Goal: Task Accomplishment & Management: Manage account settings

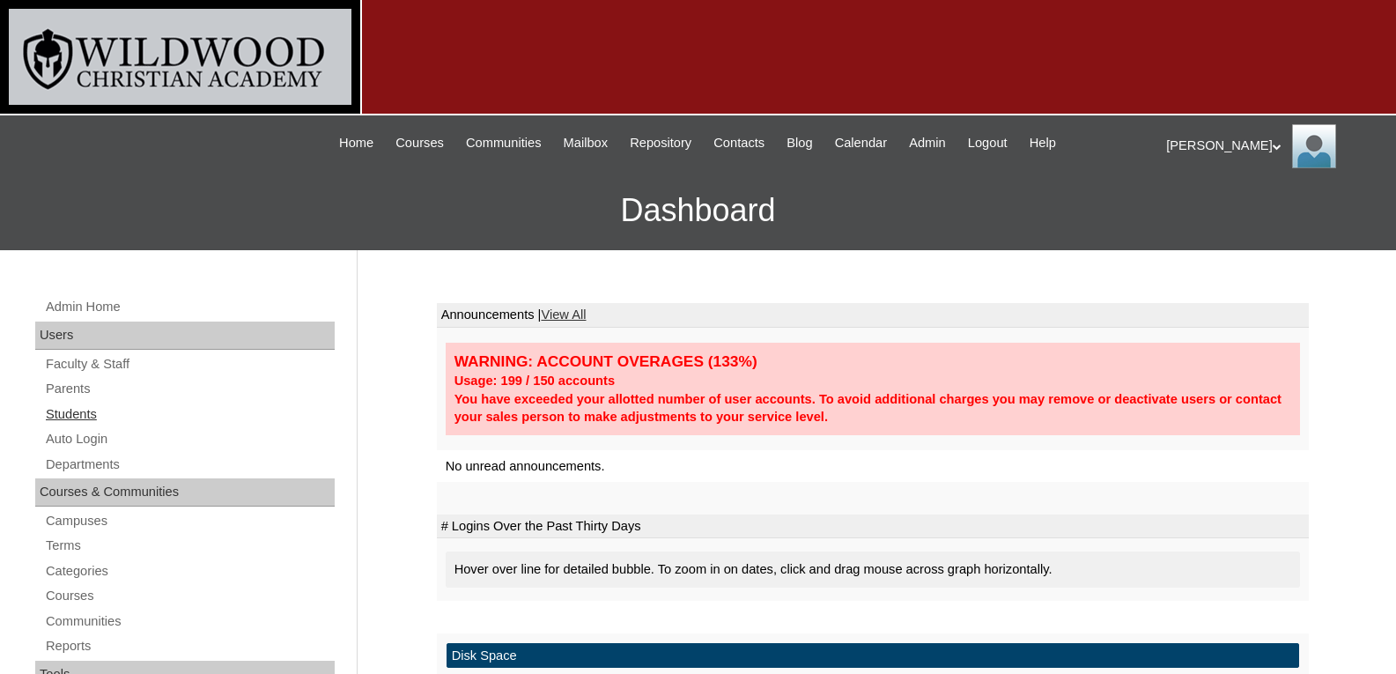
click at [83, 403] on link "Students" at bounding box center [189, 414] width 291 height 22
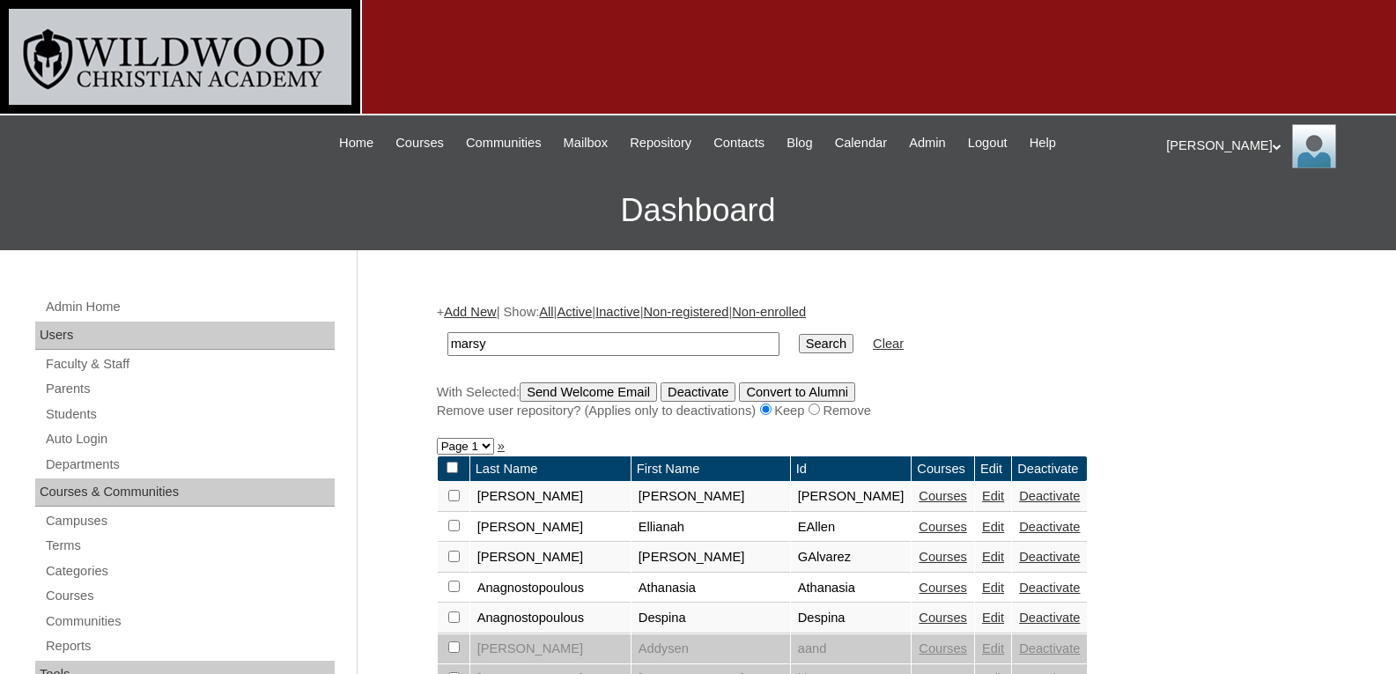
type input "marsy"
click at [799, 334] on input "Search" at bounding box center [826, 343] width 55 height 19
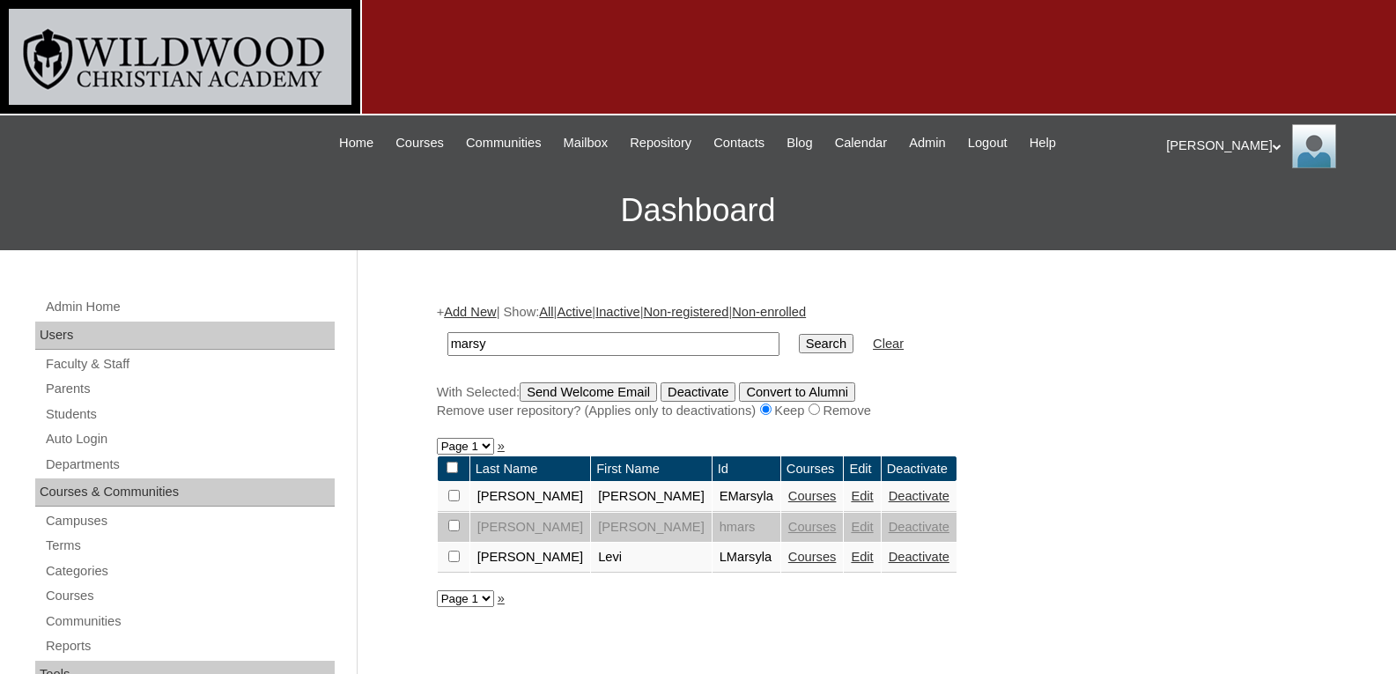
click at [788, 556] on link "Courses" at bounding box center [812, 557] width 48 height 14
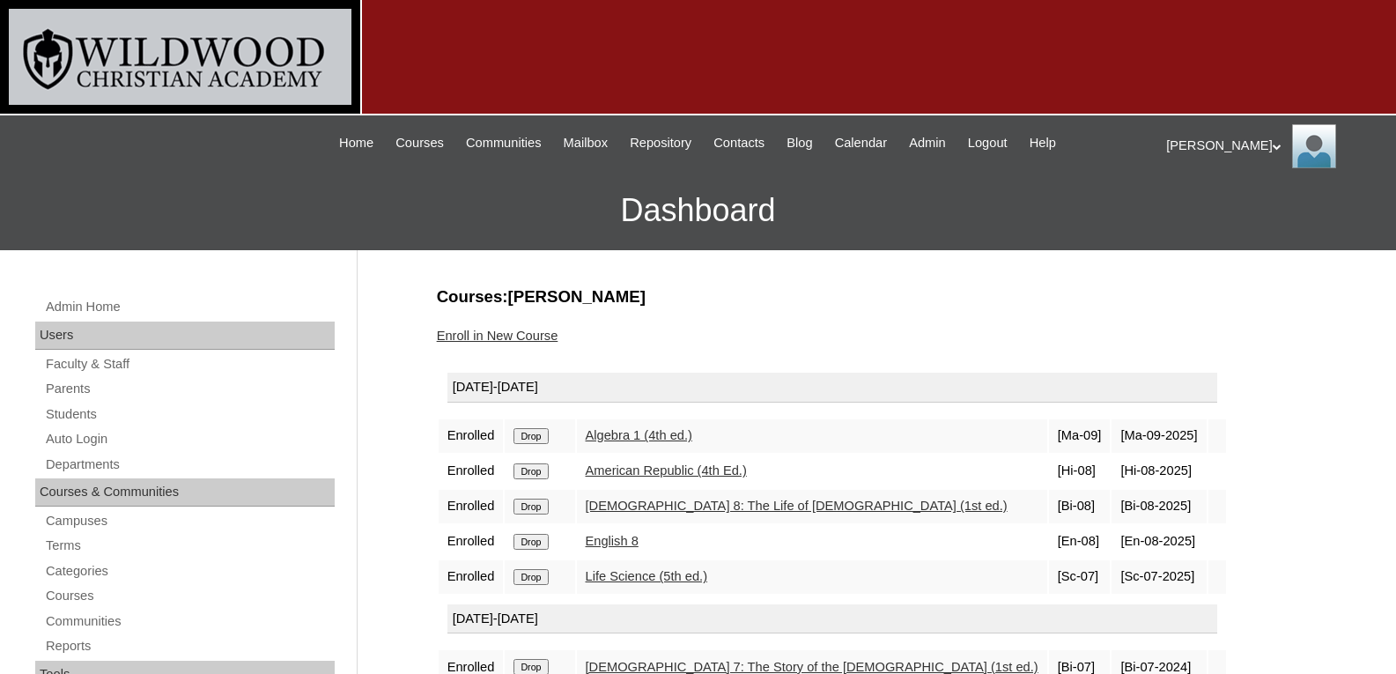
click at [629, 432] on link "Algebra 1 (4th ed.)" at bounding box center [639, 435] width 107 height 14
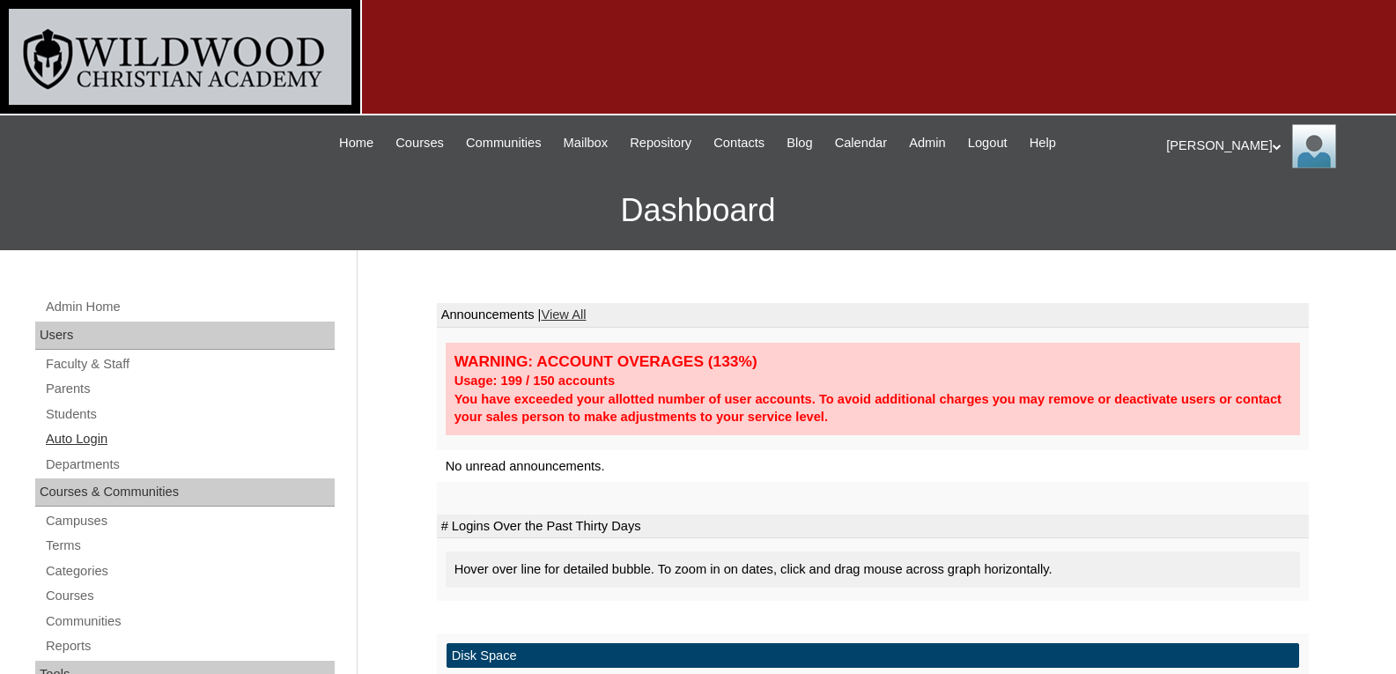
click at [70, 432] on link "Auto Login" at bounding box center [189, 439] width 291 height 22
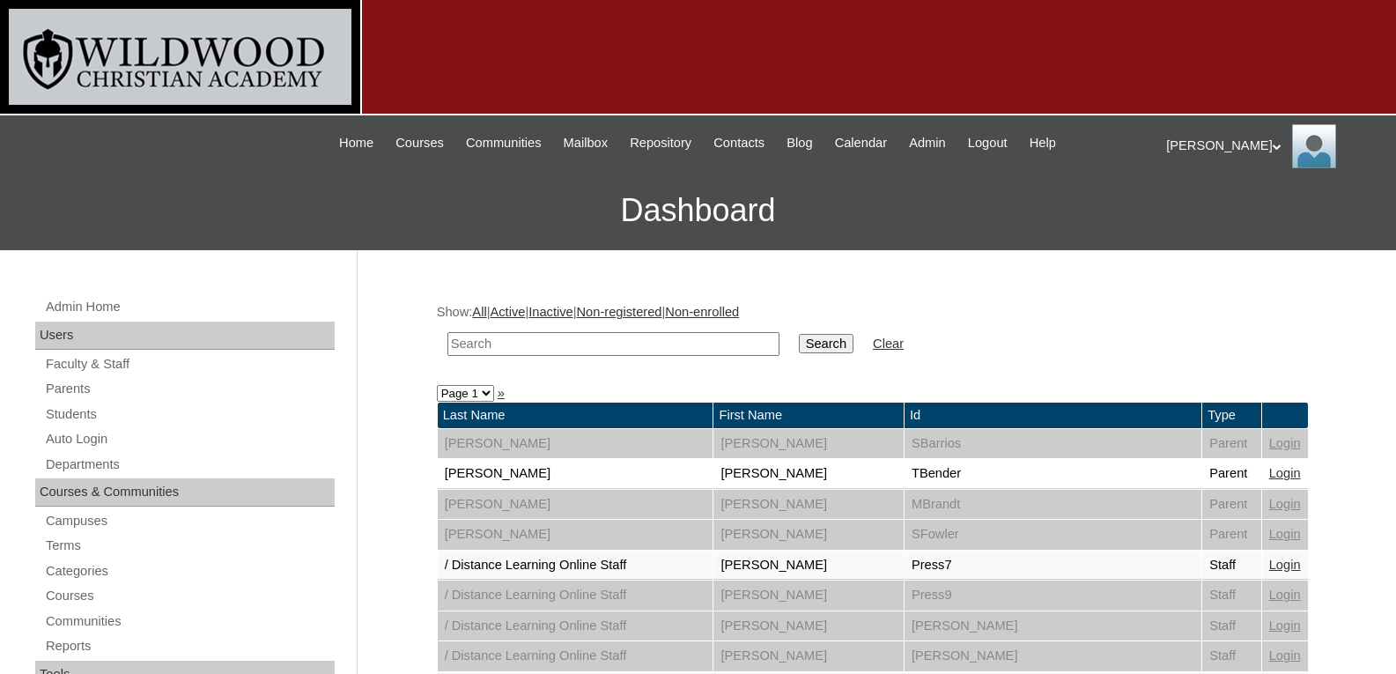
click at [503, 345] on input "text" at bounding box center [613, 344] width 332 height 24
type input "mar"
click at [80, 437] on link "Auto Login" at bounding box center [189, 439] width 291 height 22
click at [491, 346] on input "text" at bounding box center [613, 344] width 332 height 24
type input "mar"
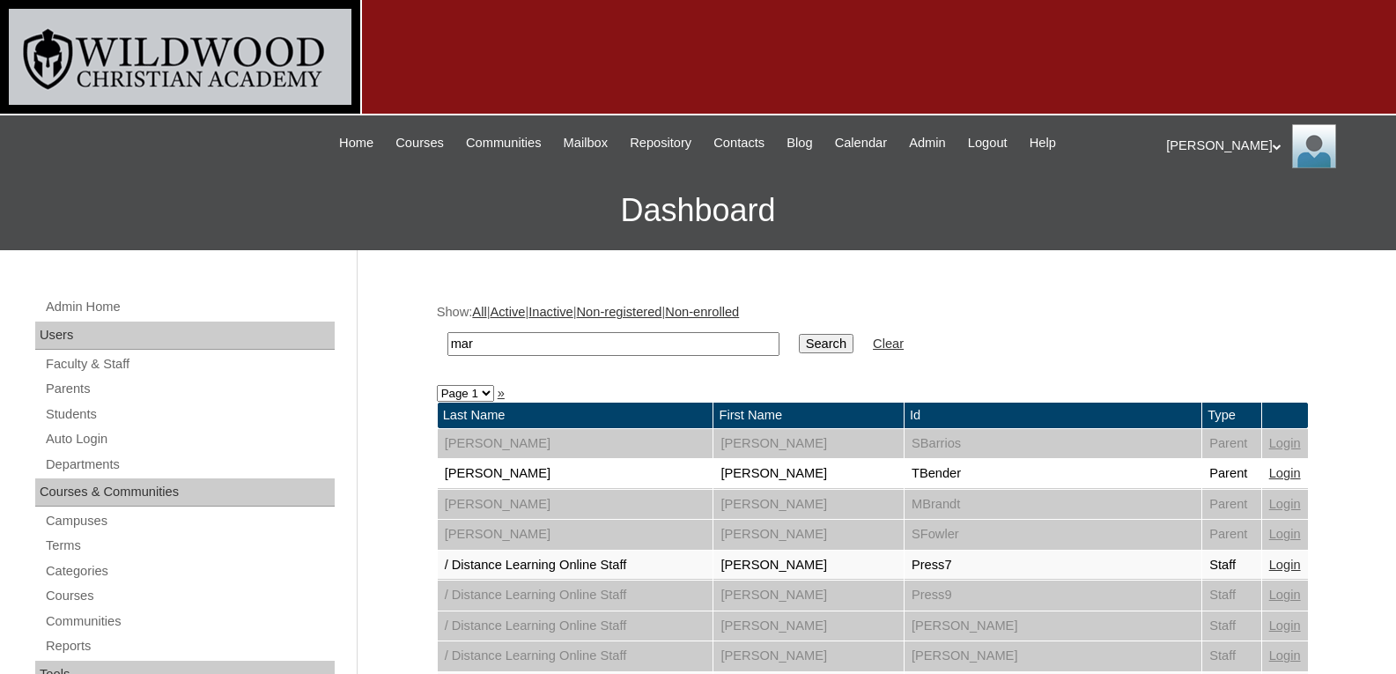
click at [799, 334] on input "Search" at bounding box center [826, 343] width 55 height 19
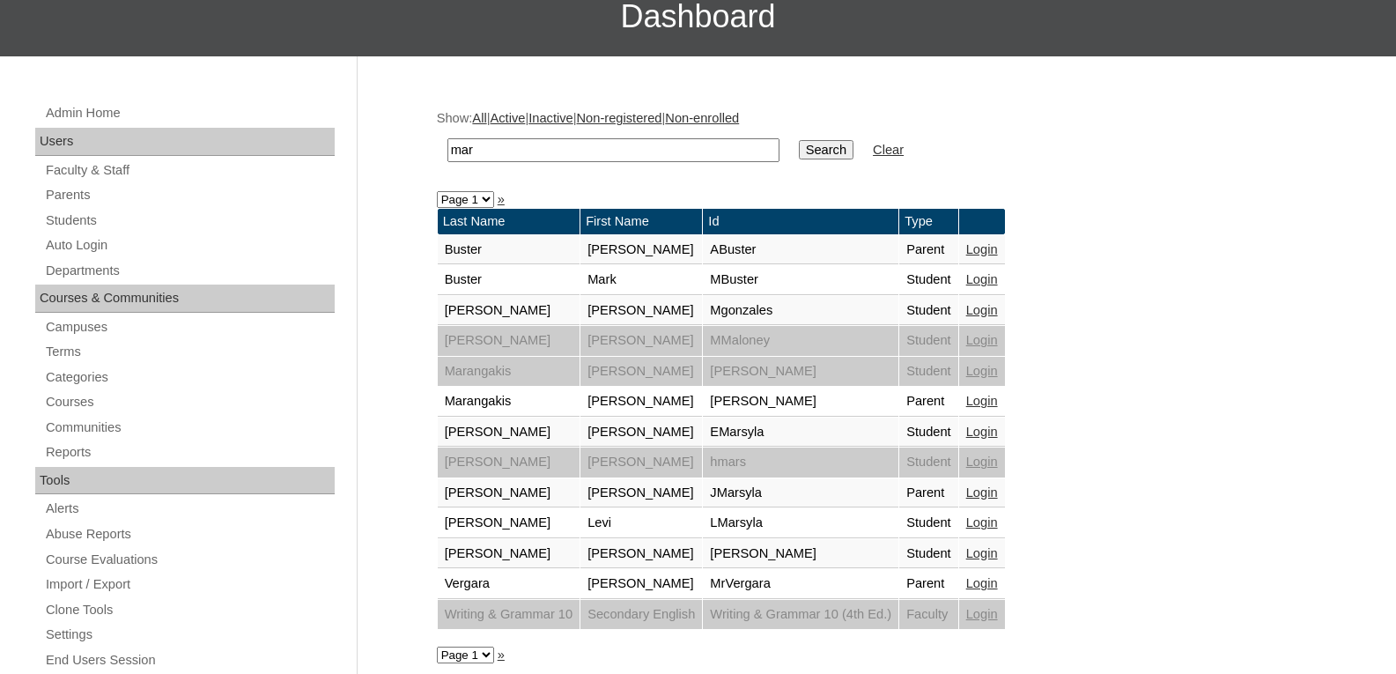
scroll to position [197, 0]
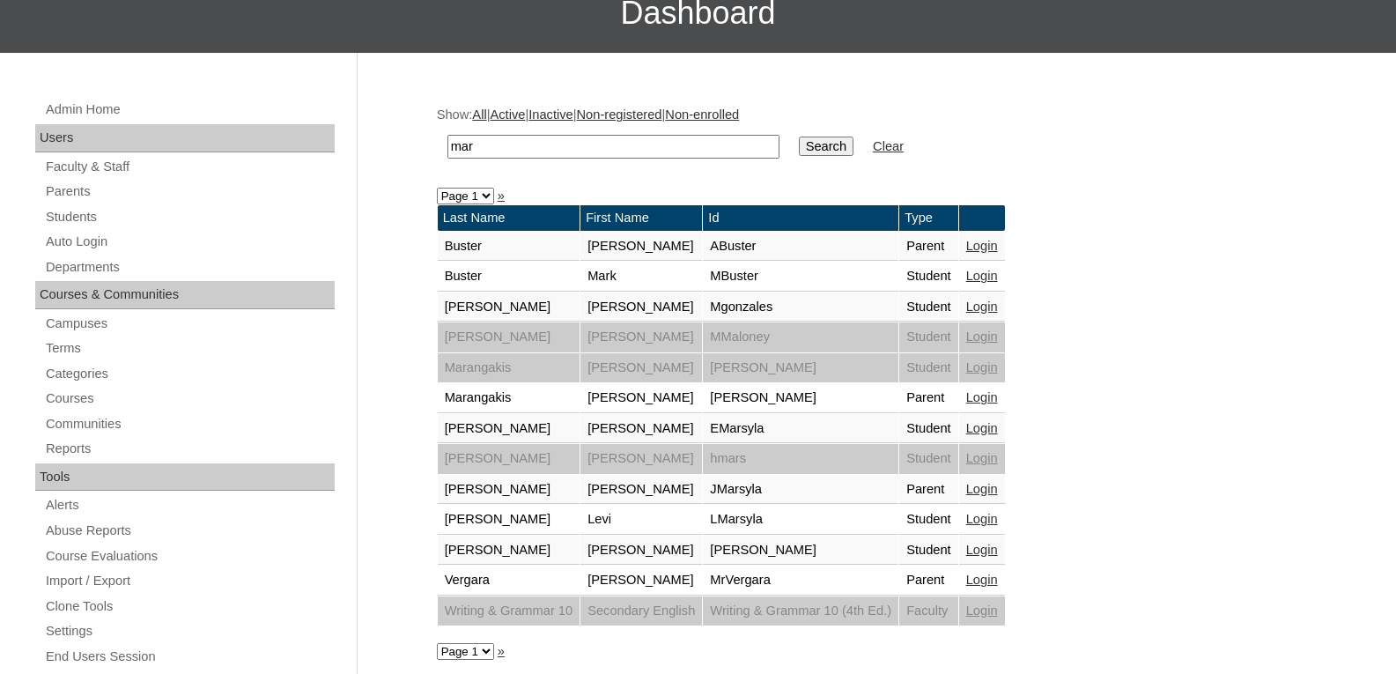
click at [998, 492] on link "Login" at bounding box center [982, 489] width 32 height 14
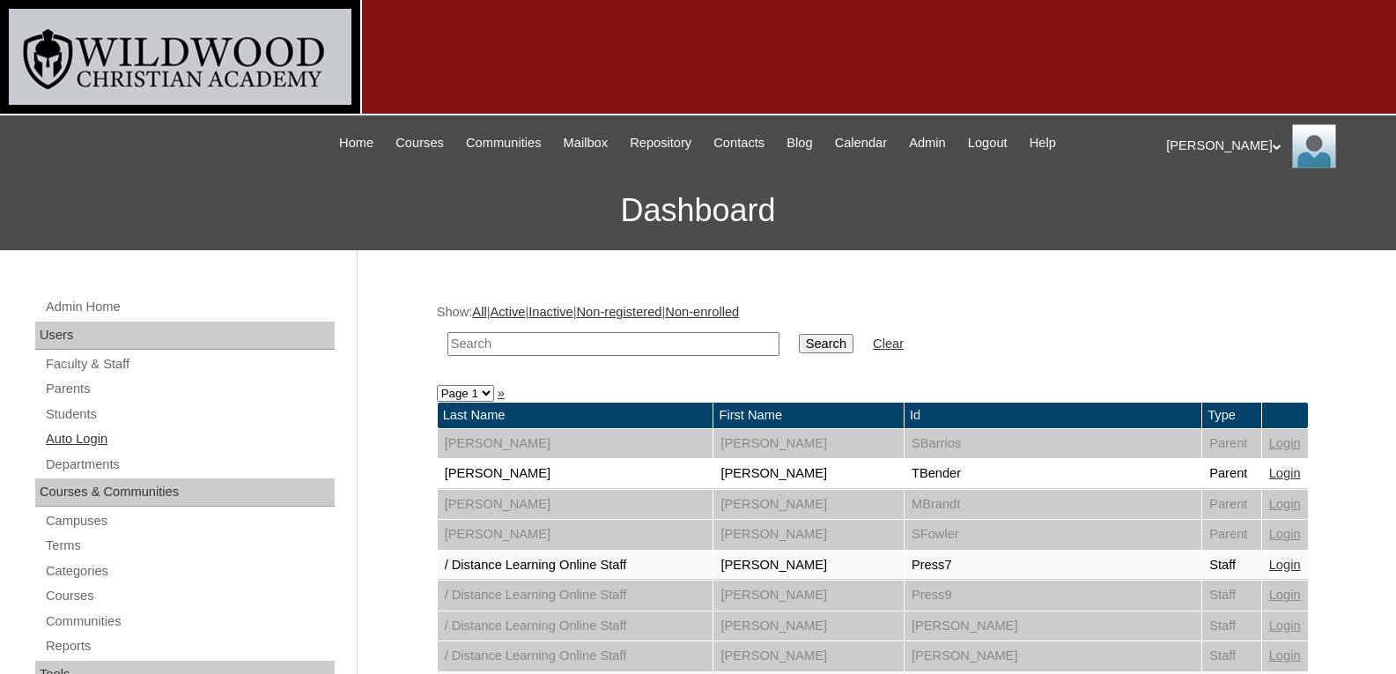
click at [81, 440] on link "Auto Login" at bounding box center [189, 439] width 291 height 22
click at [492, 338] on input "text" at bounding box center [613, 344] width 332 height 24
type input "[PERSON_NAME]"
click at [799, 334] on input "Search" at bounding box center [826, 343] width 55 height 19
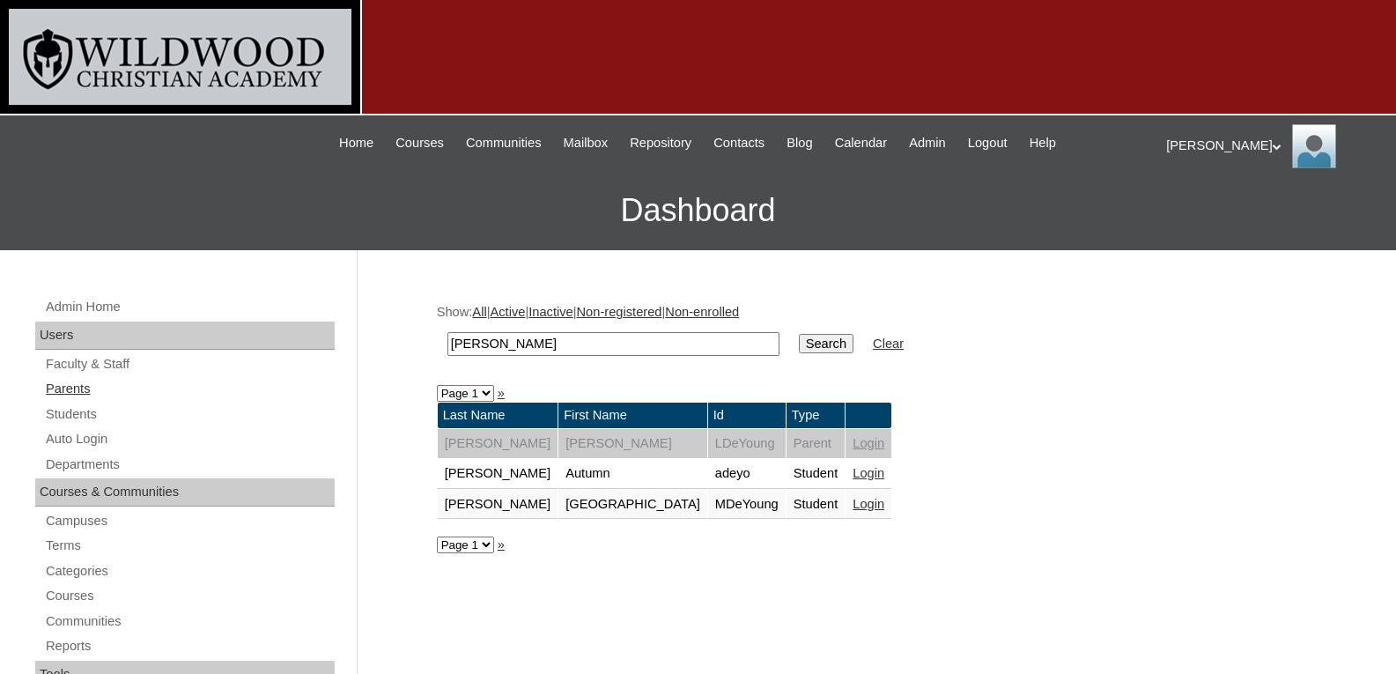
click at [82, 383] on link "Parents" at bounding box center [189, 389] width 291 height 22
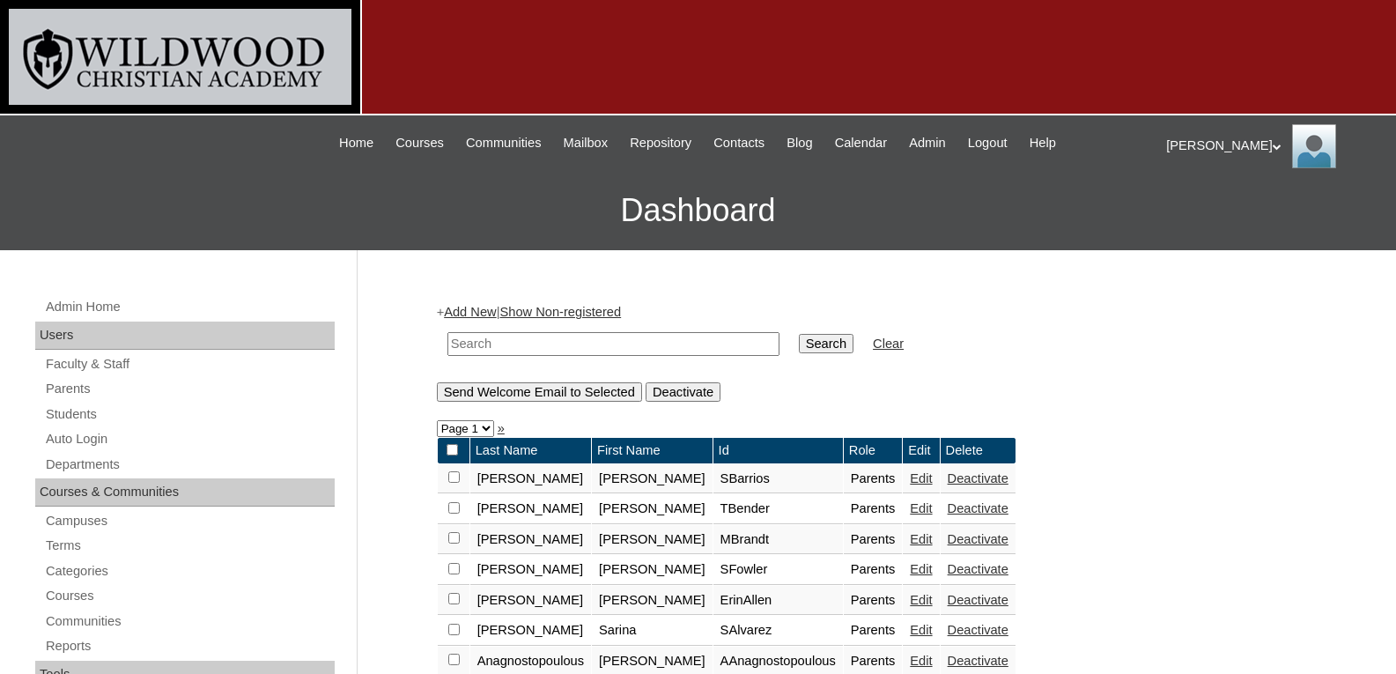
click at [492, 344] on input "text" at bounding box center [613, 344] width 332 height 24
type input "deyoung"
click at [799, 334] on input "Search" at bounding box center [826, 343] width 55 height 19
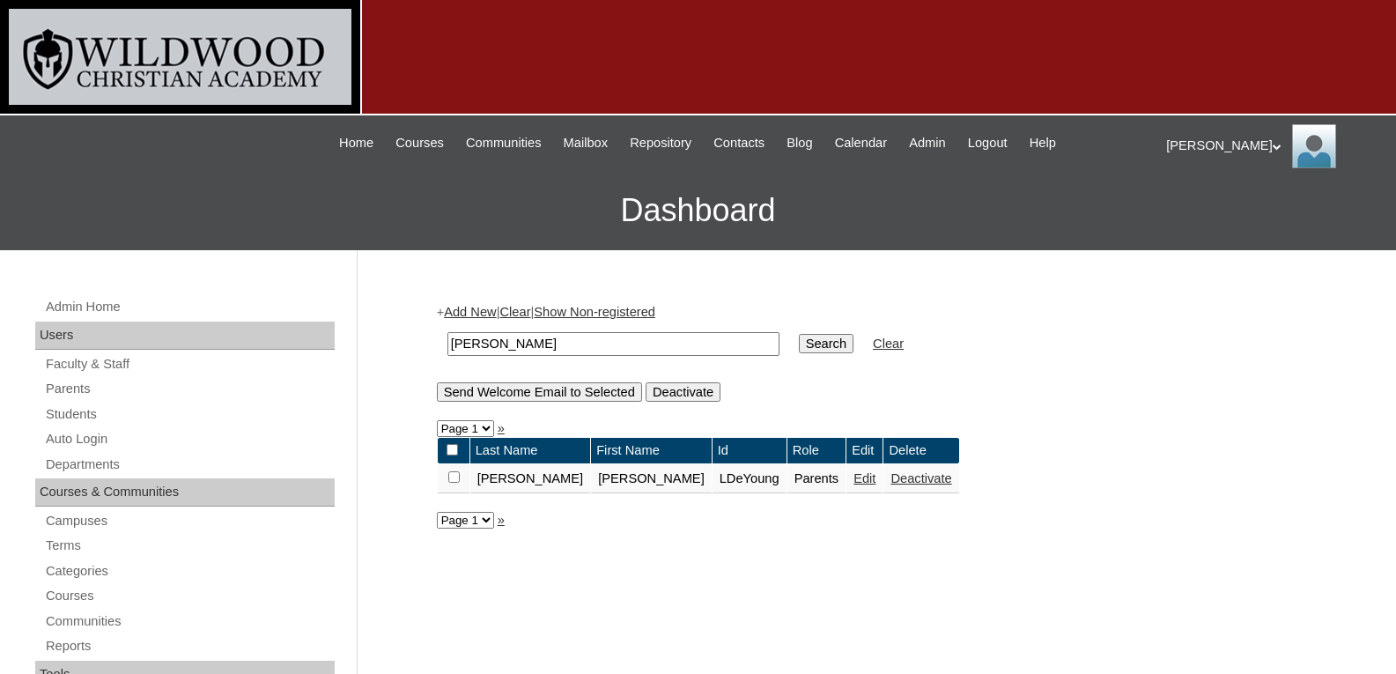
click at [854, 483] on link "Edit" at bounding box center [865, 478] width 22 height 14
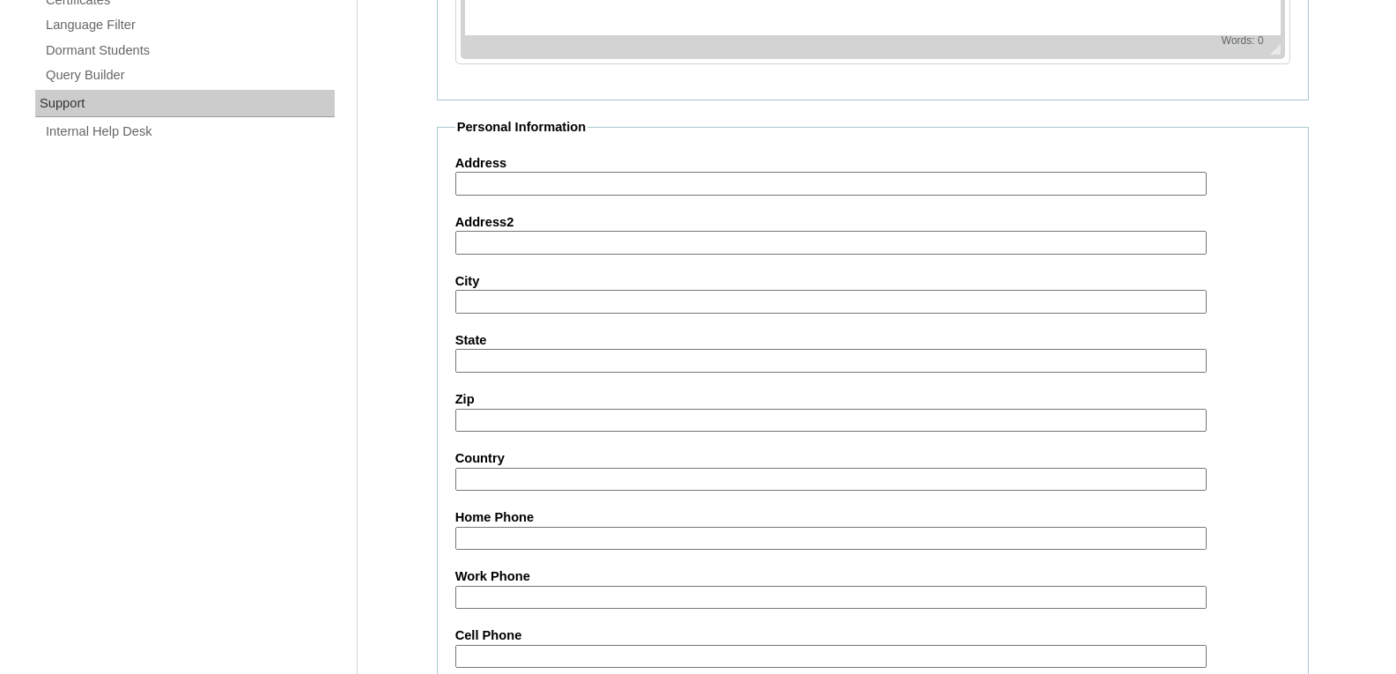
scroll to position [1689, 0]
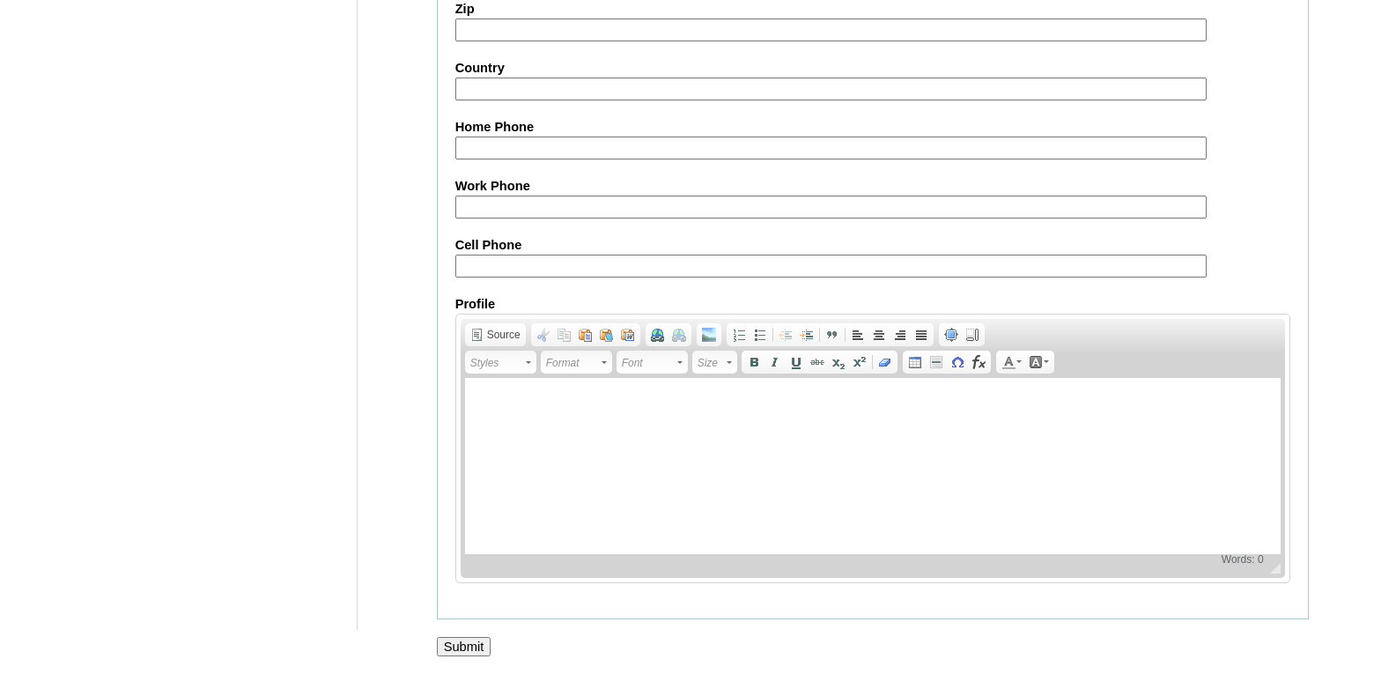
click at [459, 643] on input "Submit" at bounding box center [464, 646] width 55 height 19
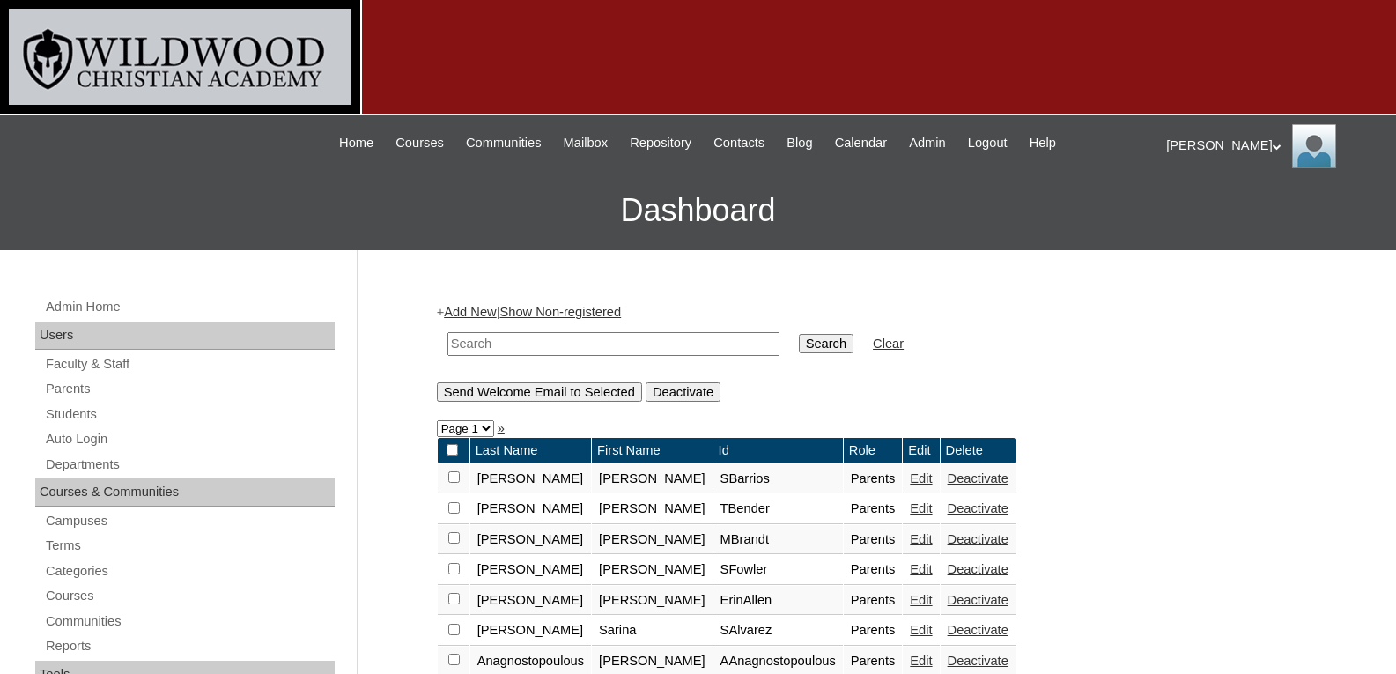
click at [539, 330] on td at bounding box center [614, 343] width 350 height 41
click at [541, 341] on input "text" at bounding box center [613, 344] width 332 height 24
type input "[PERSON_NAME]"
click at [799, 345] on input "Search" at bounding box center [826, 343] width 55 height 19
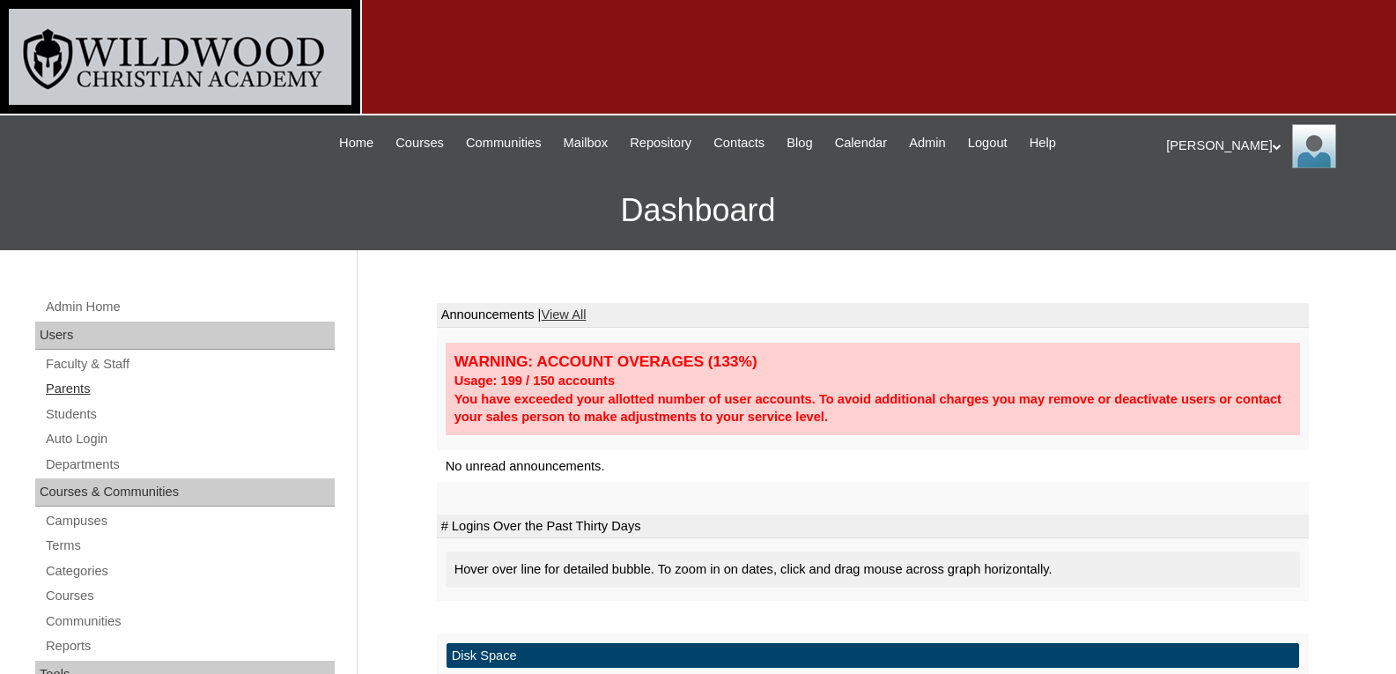
click at [62, 395] on link "Parents" at bounding box center [189, 389] width 291 height 22
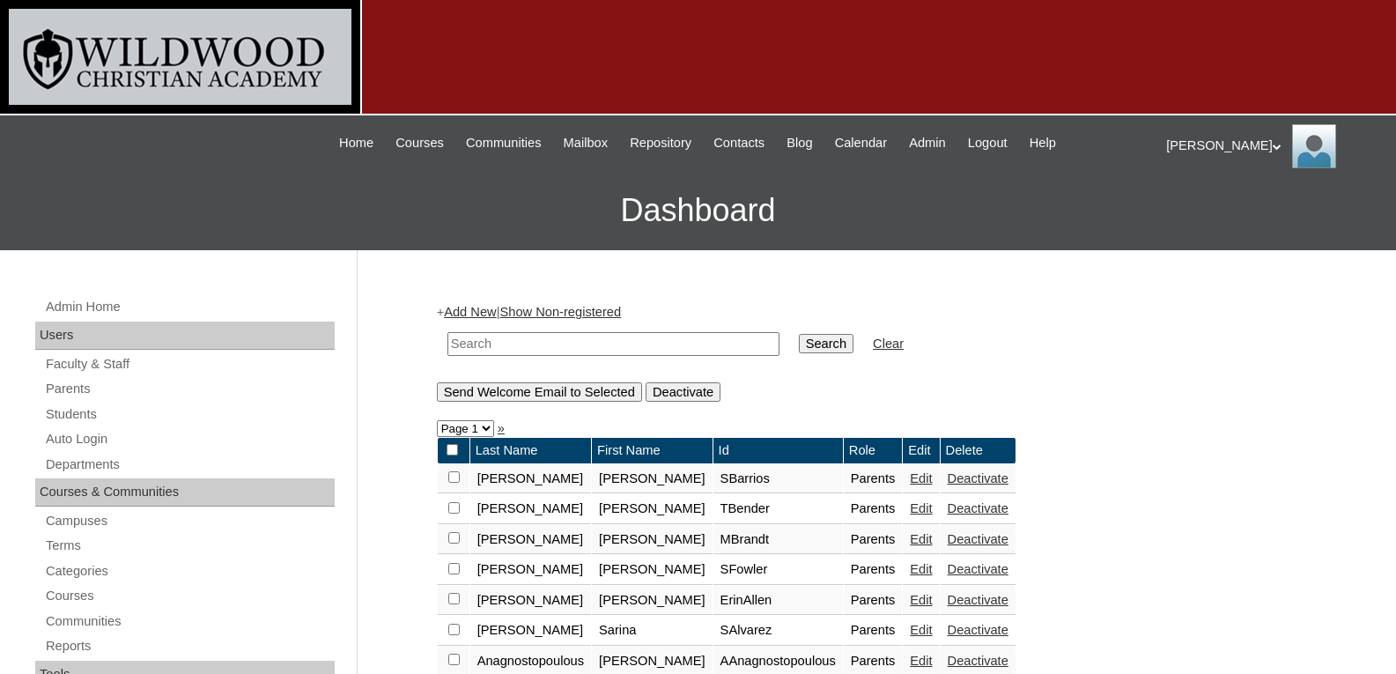
click at [477, 348] on input "text" at bounding box center [613, 344] width 332 height 24
type input "deyoung"
click at [799, 334] on input "Search" at bounding box center [826, 343] width 55 height 19
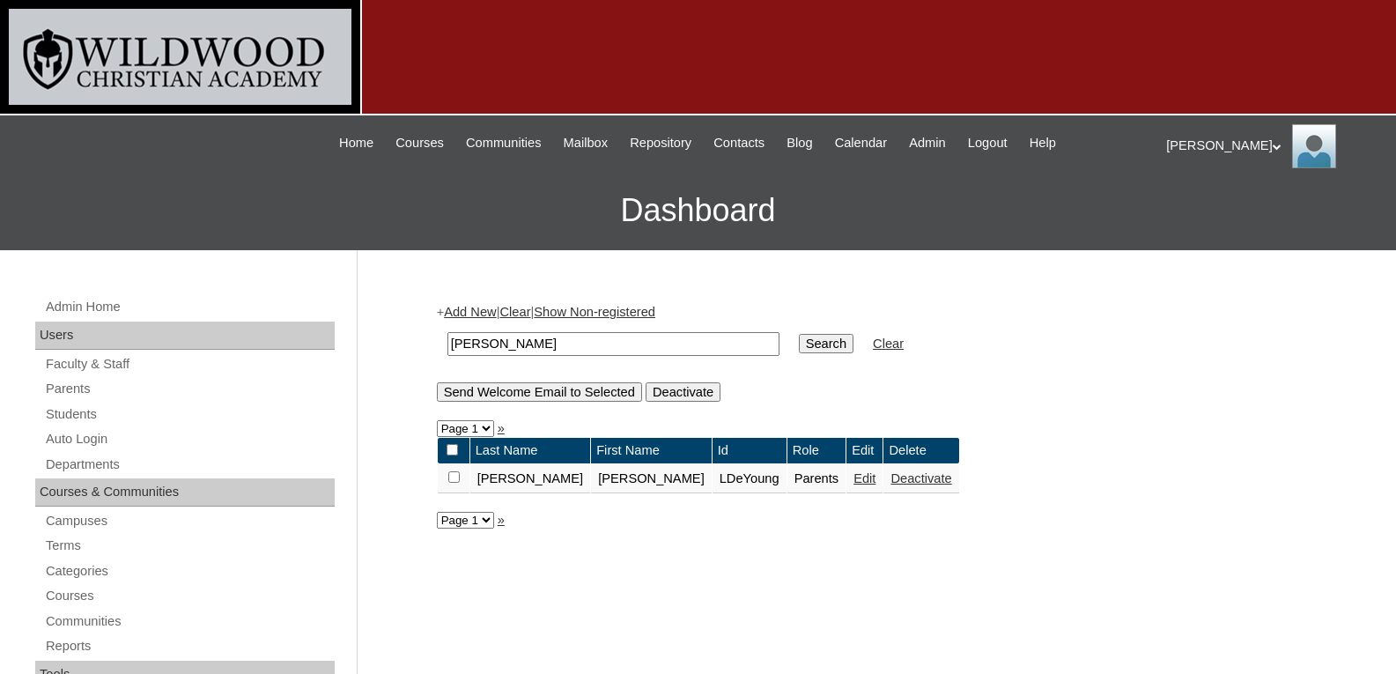
click at [854, 477] on link "Edit" at bounding box center [865, 478] width 22 height 14
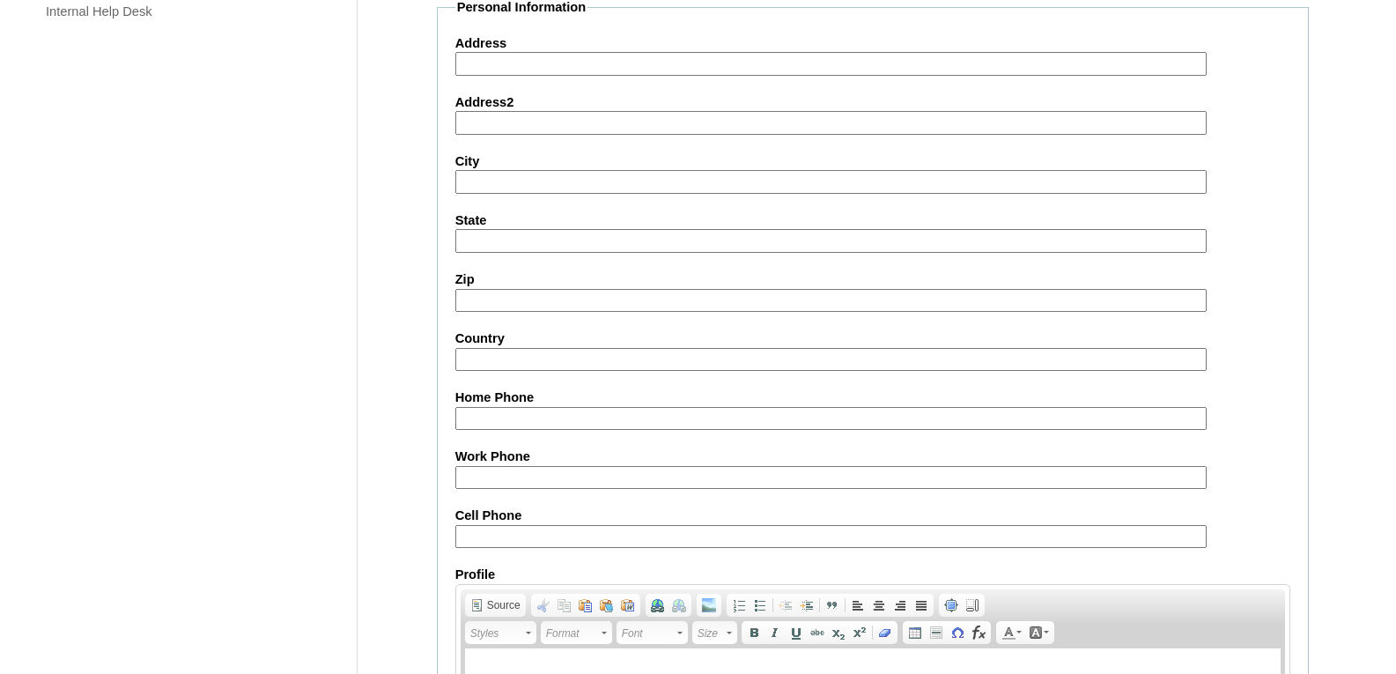
scroll to position [1689, 0]
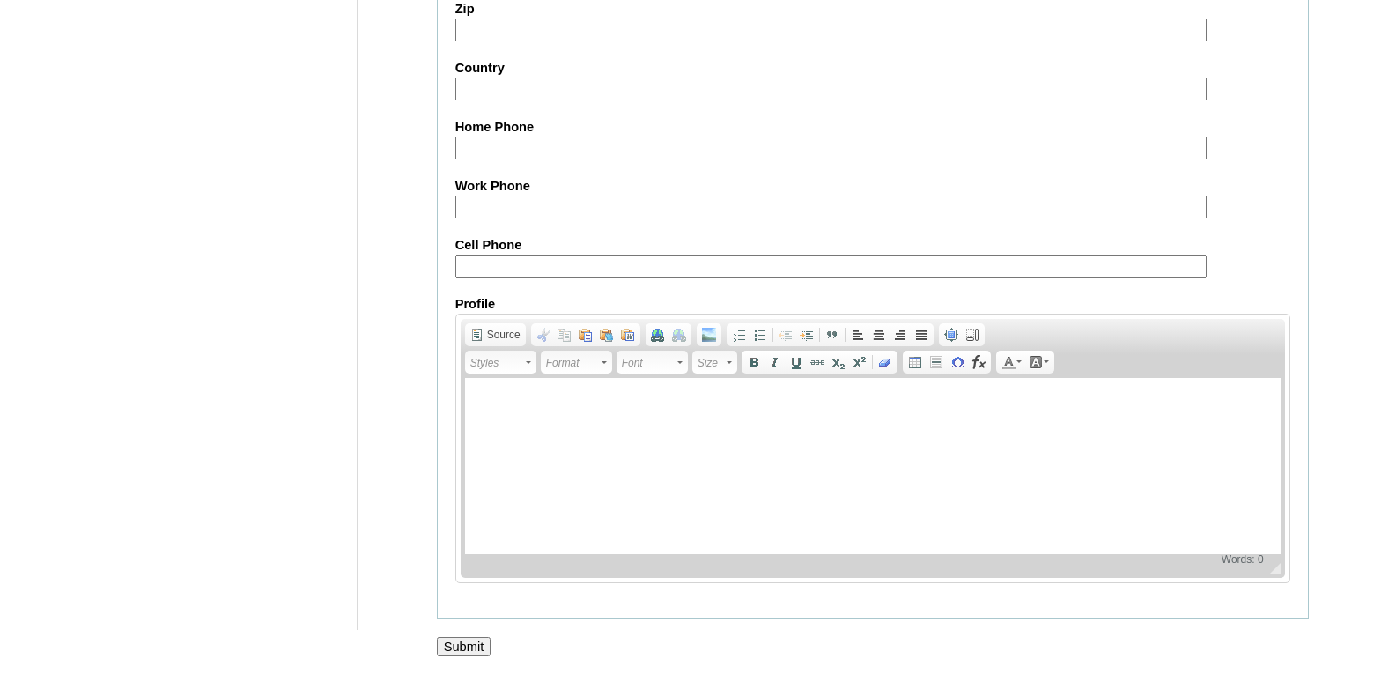
click at [469, 651] on input "Submit" at bounding box center [464, 646] width 55 height 19
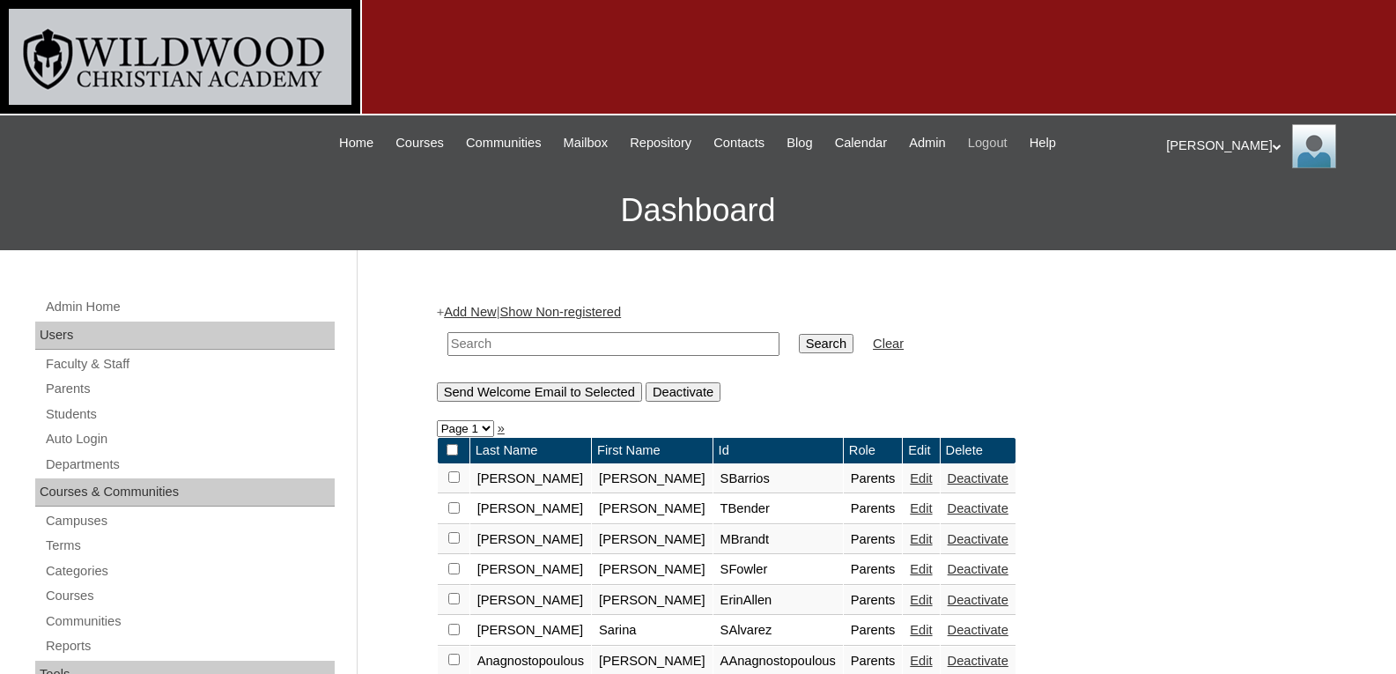
click at [1008, 144] on span "Logout" at bounding box center [988, 143] width 40 height 20
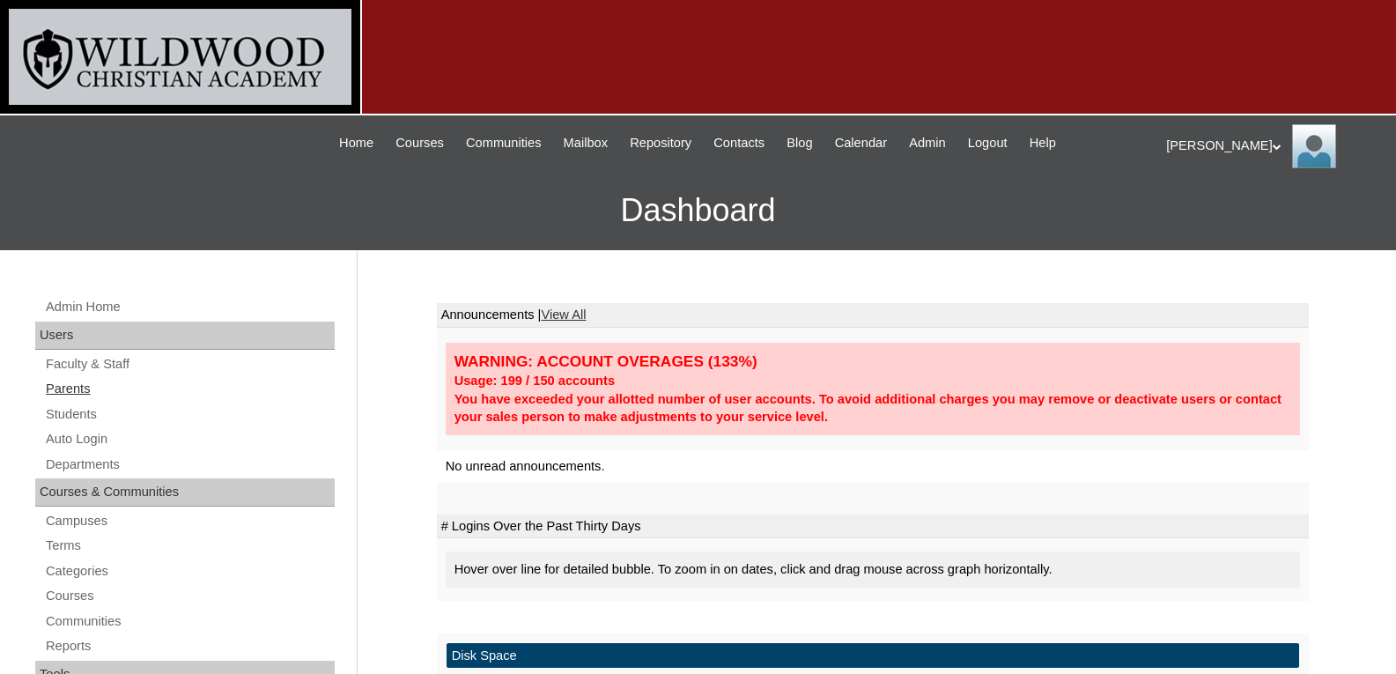
click at [82, 388] on link "Parents" at bounding box center [189, 389] width 291 height 22
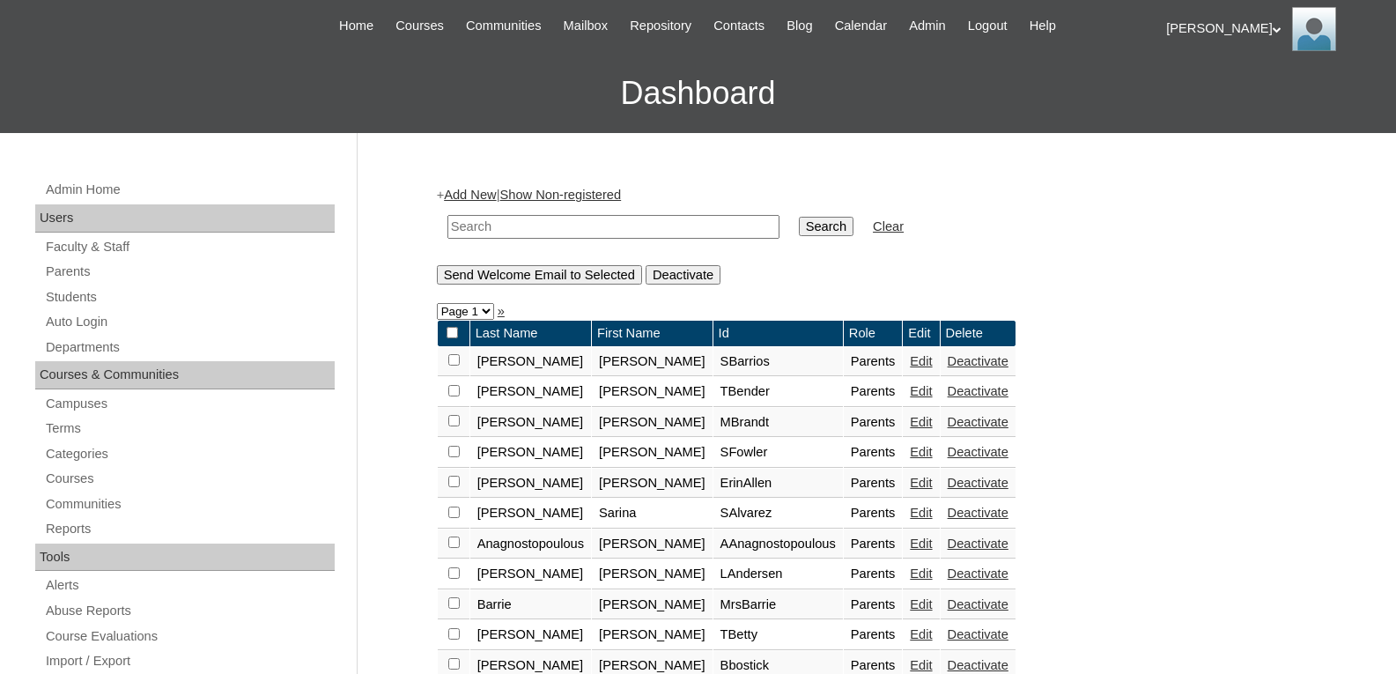
scroll to position [119, 0]
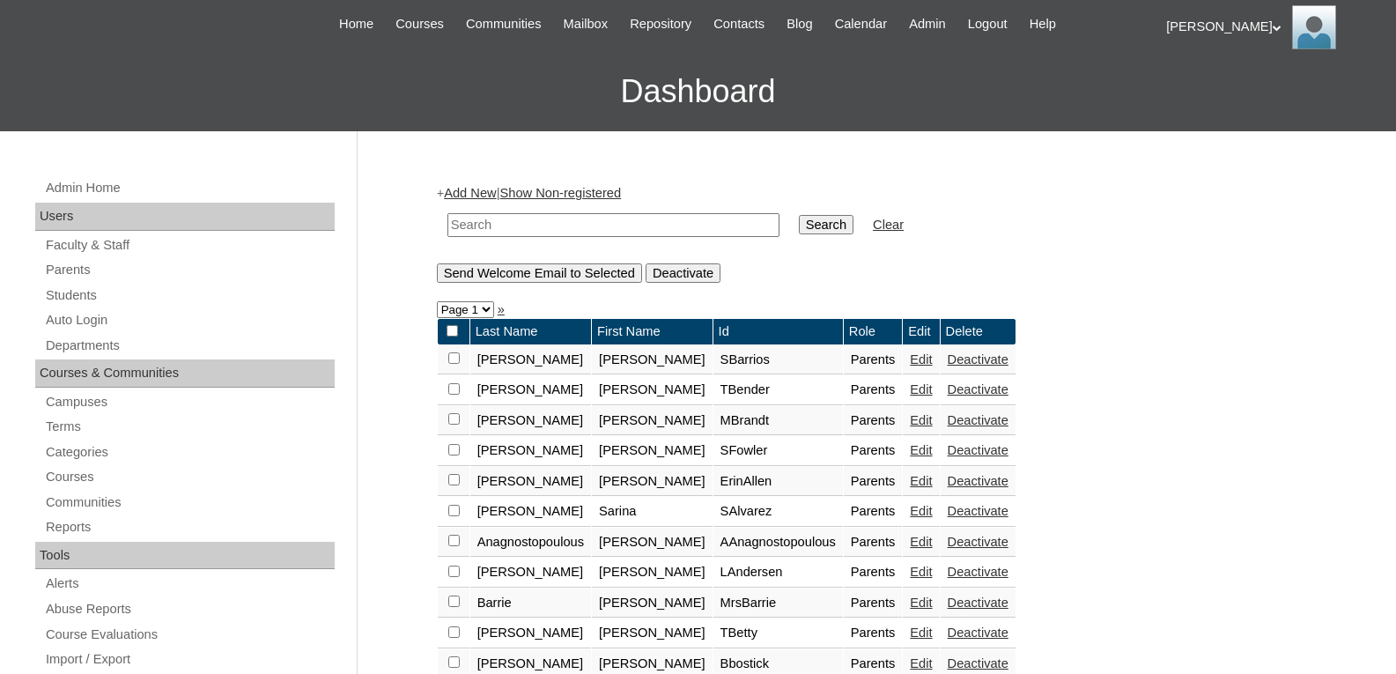
click at [515, 219] on input "text" at bounding box center [613, 225] width 332 height 24
type input "dey"
click at [799, 215] on input "Search" at bounding box center [826, 224] width 55 height 19
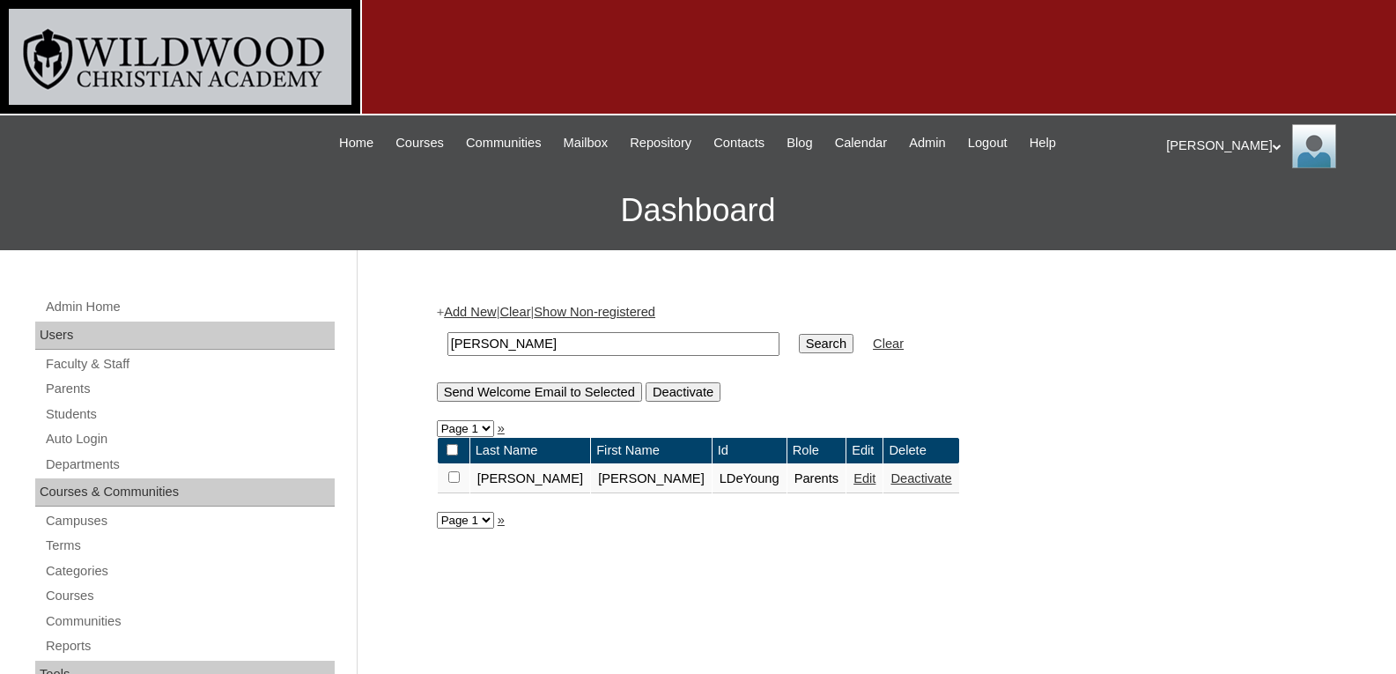
click at [854, 483] on link "Edit" at bounding box center [865, 478] width 22 height 14
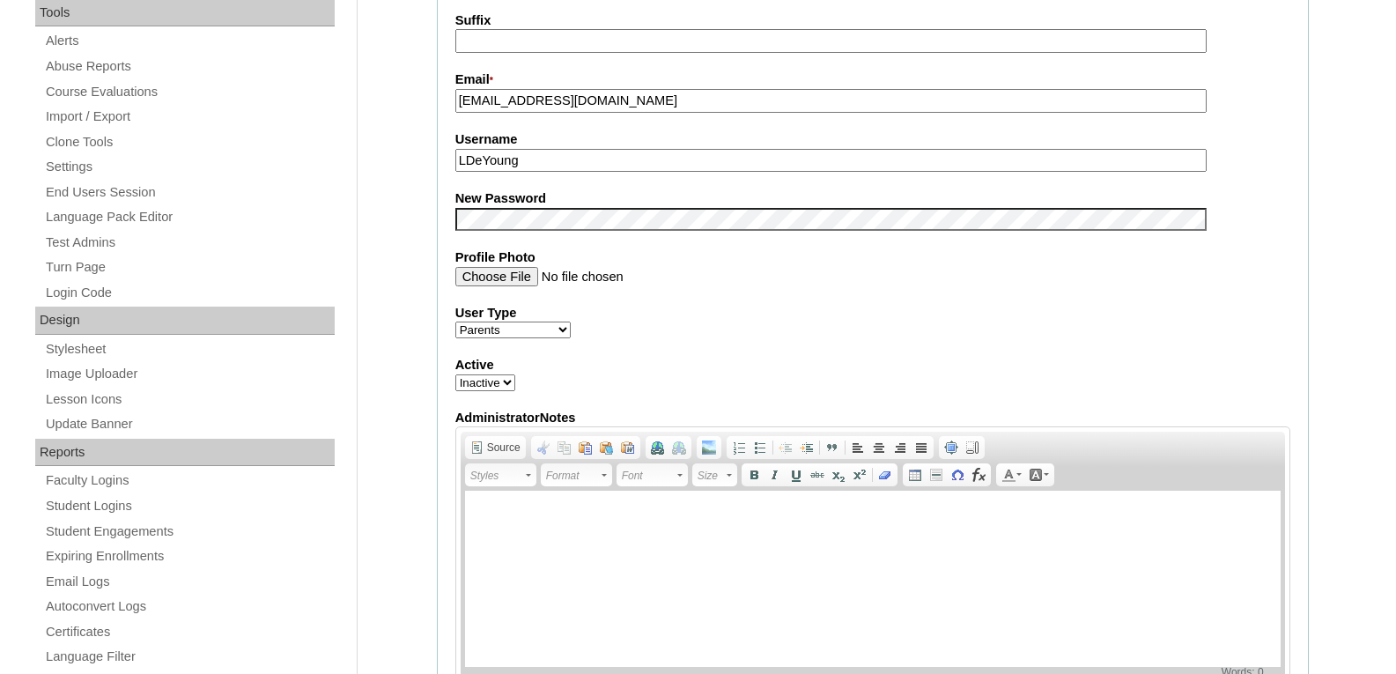
scroll to position [662, 0]
click at [484, 387] on select "Active Inactive" at bounding box center [485, 381] width 60 height 17
select select "1"
click at [455, 376] on select "Active Inactive" at bounding box center [485, 381] width 60 height 17
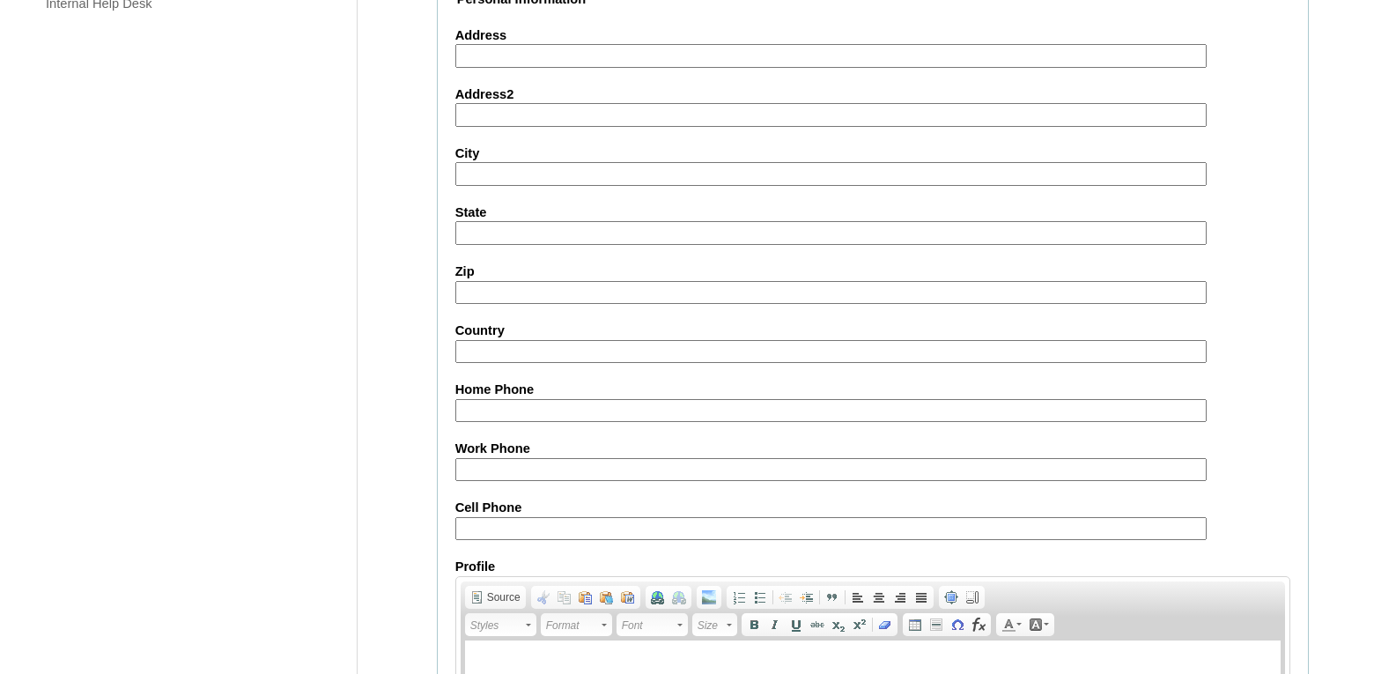
scroll to position [1689, 0]
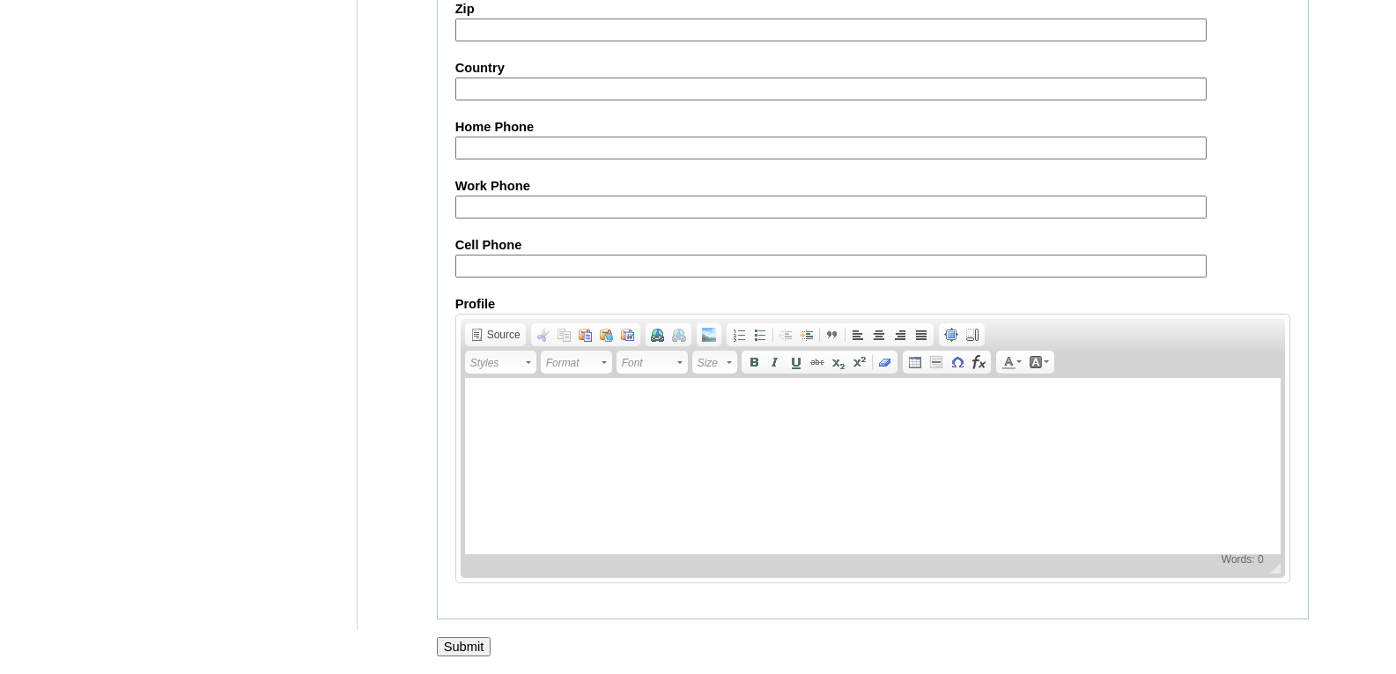
click at [450, 647] on input "Submit" at bounding box center [464, 646] width 55 height 19
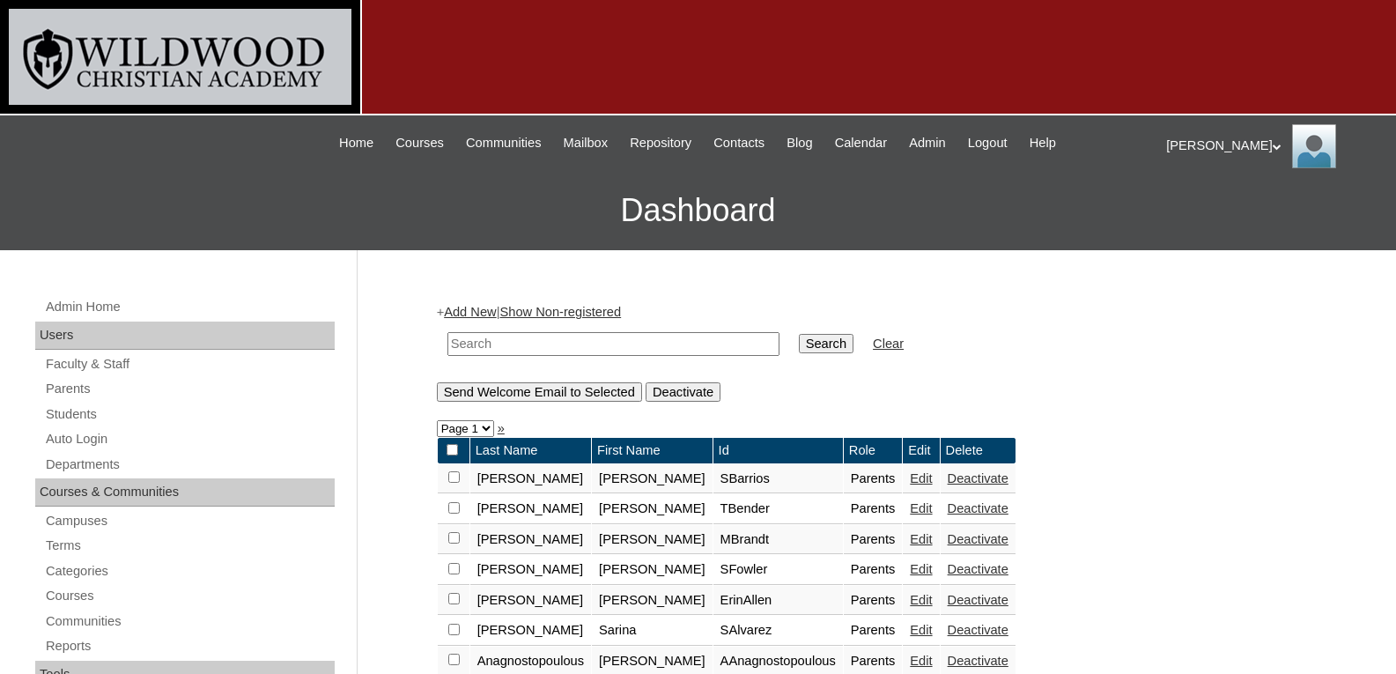
click at [1183, 144] on div "[PERSON_NAME] My Profile My Settings Logout" at bounding box center [1272, 146] width 212 height 44
click at [1008, 151] on span "Logout" at bounding box center [988, 143] width 40 height 20
